Goal: Check status: Verify the current state of an ongoing process or item

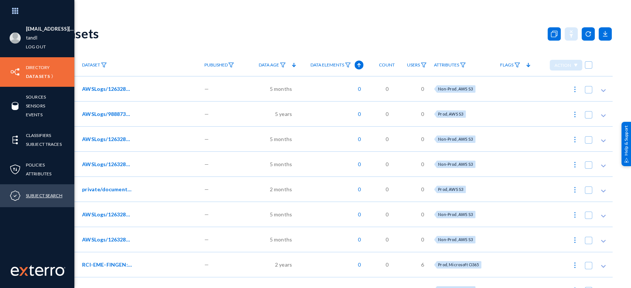
click at [42, 194] on link "Subject Search" at bounding box center [44, 195] width 37 height 9
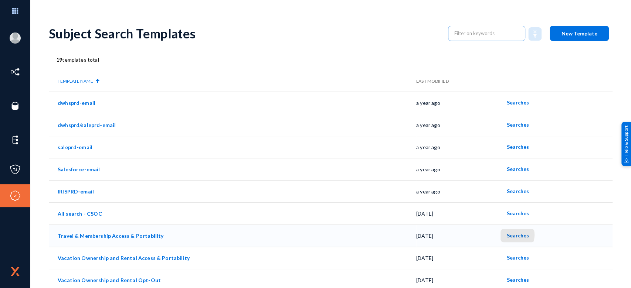
click at [510, 235] on span "Searches" at bounding box center [517, 236] width 22 height 6
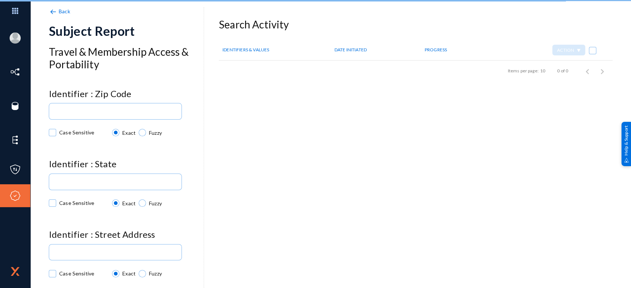
checkbox input "true"
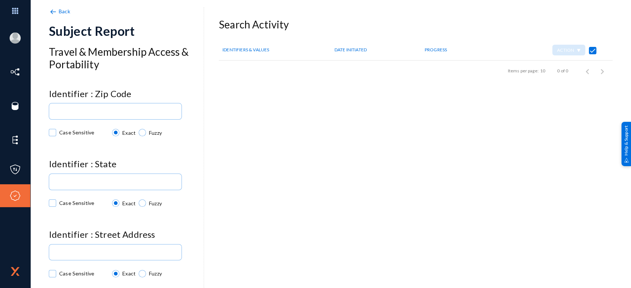
click at [59, 11] on span "Back" at bounding box center [64, 11] width 11 height 6
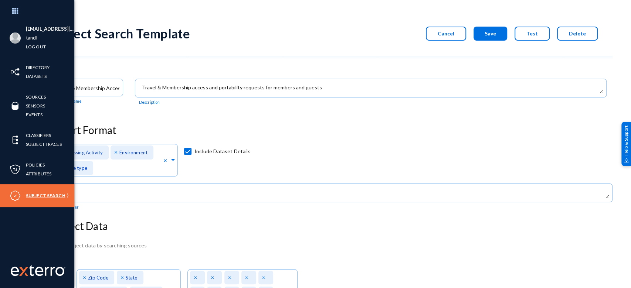
click at [40, 194] on link "Subject Search" at bounding box center [46, 195] width 40 height 9
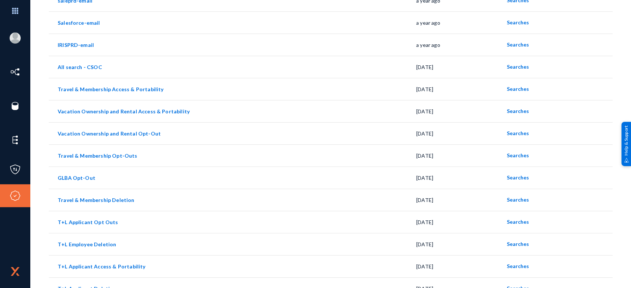
scroll to position [148, 0]
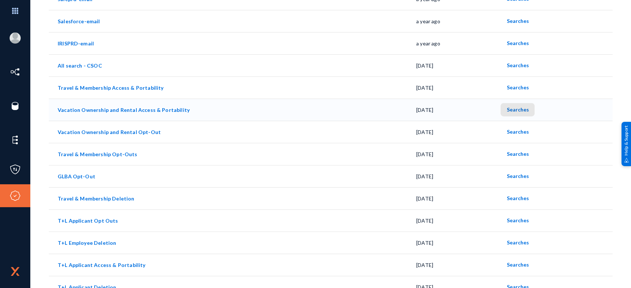
click at [518, 108] on span "Searches" at bounding box center [517, 109] width 22 height 6
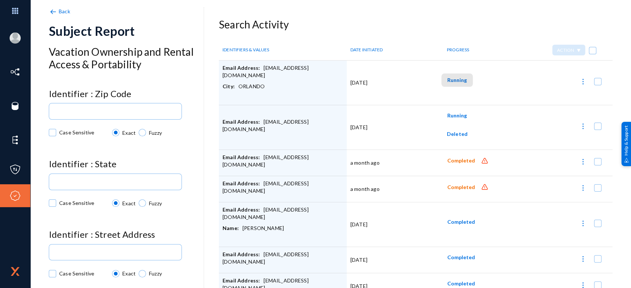
click at [459, 81] on span "Running" at bounding box center [457, 80] width 20 height 6
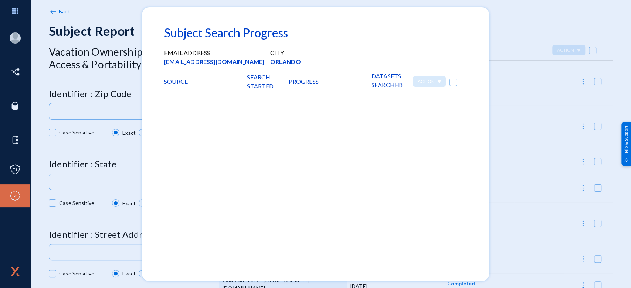
click at [512, 210] on div at bounding box center [315, 144] width 631 height 288
